Goal: Task Accomplishment & Management: Manage account settings

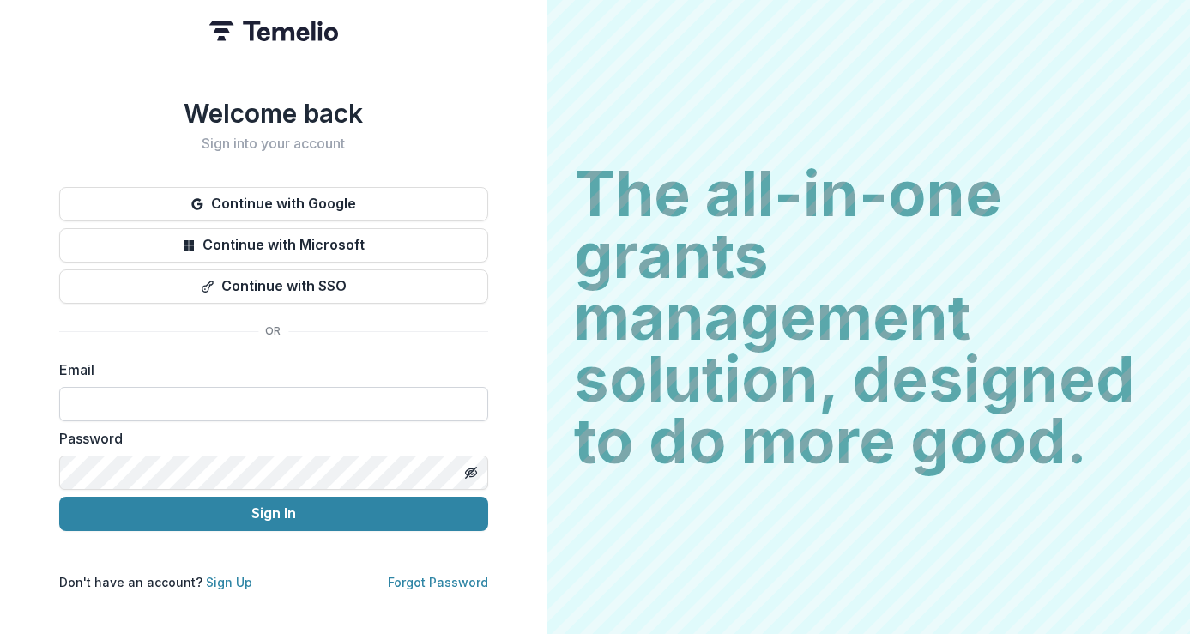
click at [310, 395] on input at bounding box center [273, 404] width 429 height 34
click at [312, 348] on div "Welcome back Sign into your account Continue with Google Continue with Microsof…" at bounding box center [273, 344] width 429 height 492
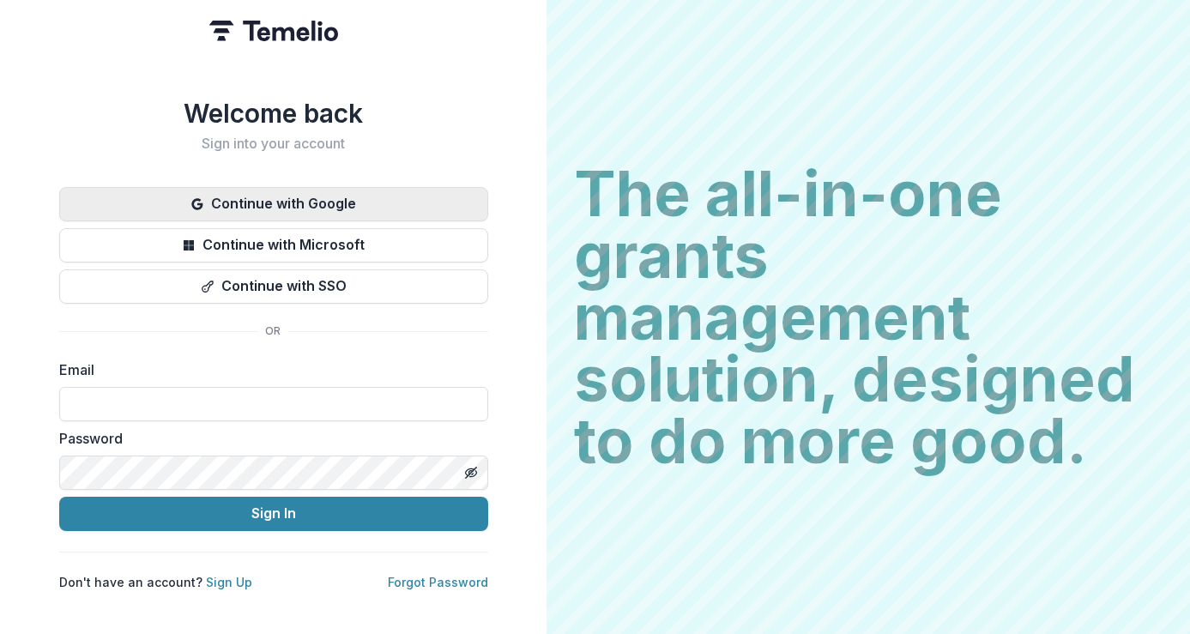
click at [306, 206] on button "Continue with Google" at bounding box center [273, 204] width 429 height 34
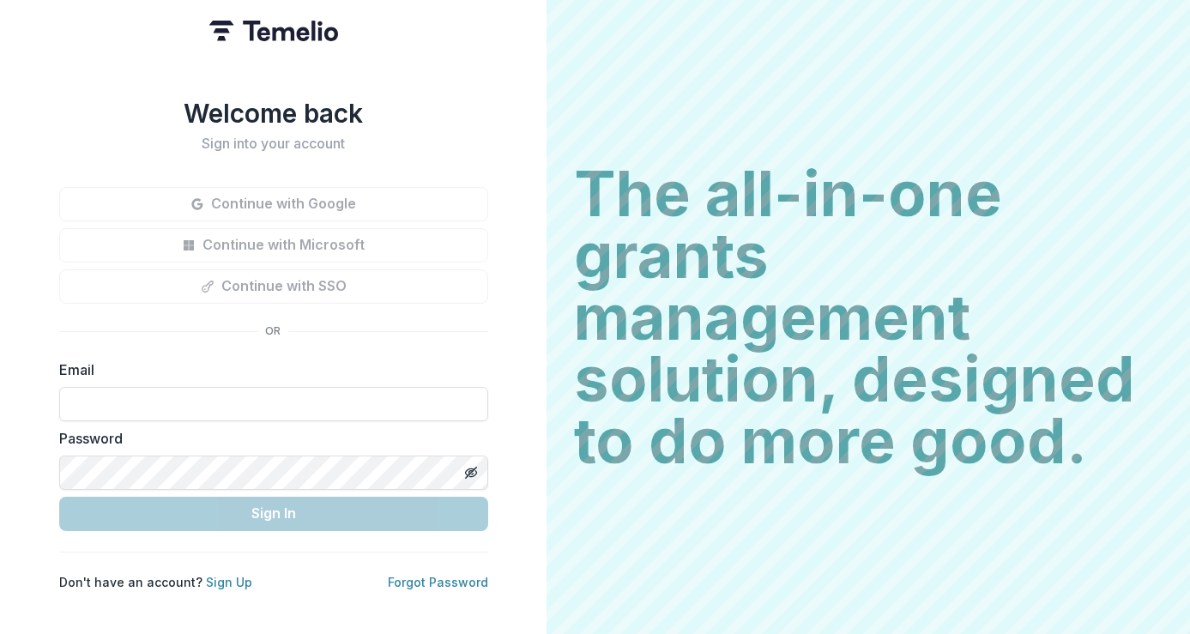
click at [226, 397] on input at bounding box center [273, 404] width 429 height 34
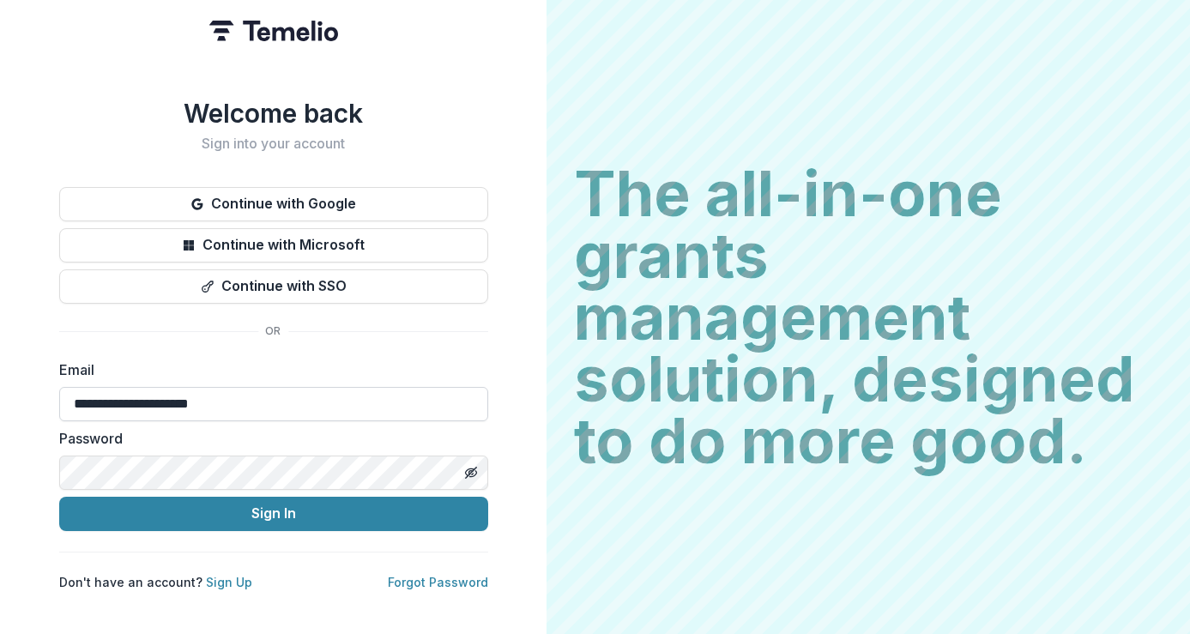
type input "**********"
click at [59, 497] on button "Sign In" at bounding box center [273, 514] width 429 height 34
